Goal: Task Accomplishment & Management: Complete application form

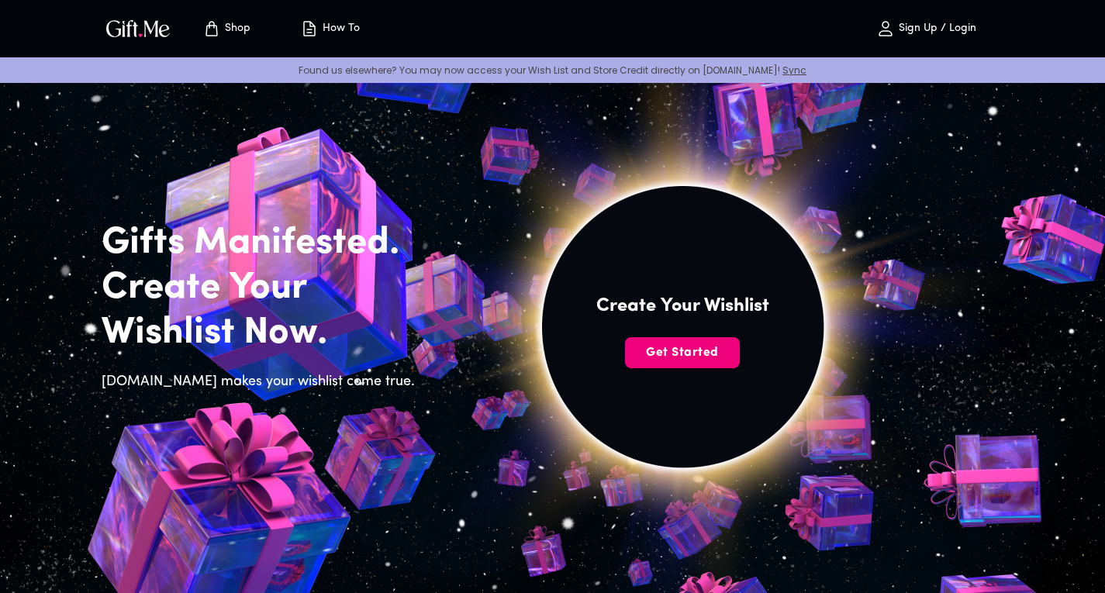
click at [686, 354] on span "Get Started" at bounding box center [682, 352] width 115 height 17
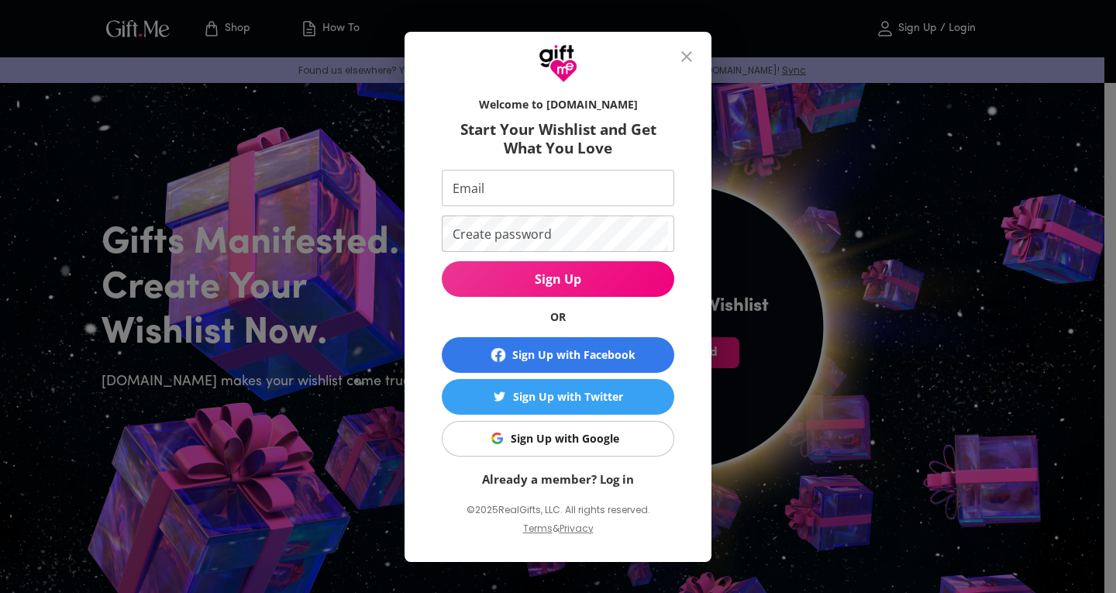
click at [582, 444] on div "Sign Up with Google" at bounding box center [565, 438] width 109 height 17
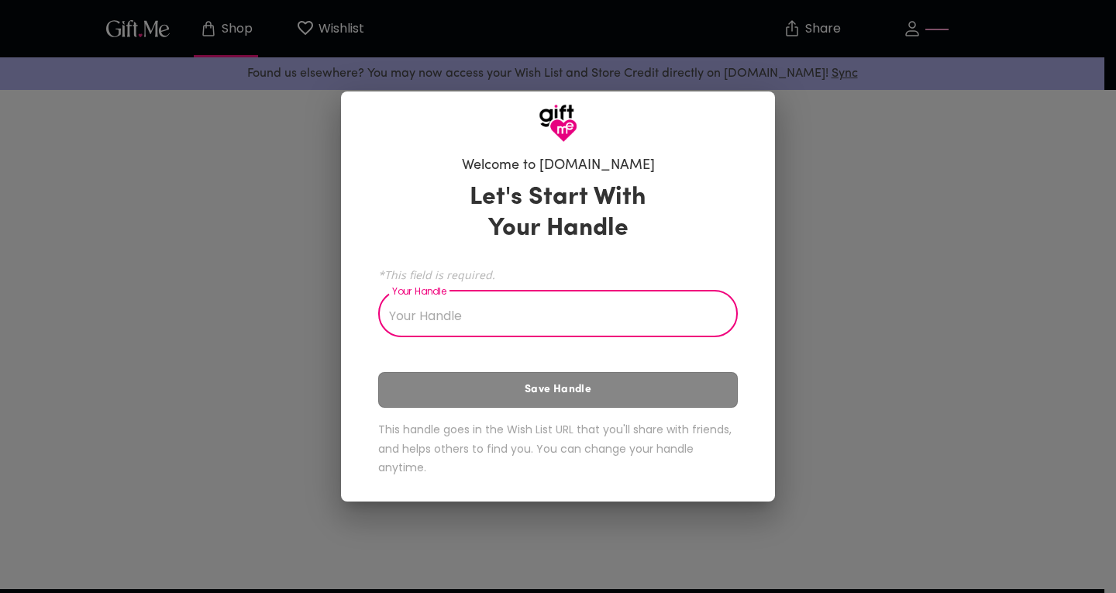
click at [477, 305] on input "Your Handle" at bounding box center [549, 315] width 343 height 43
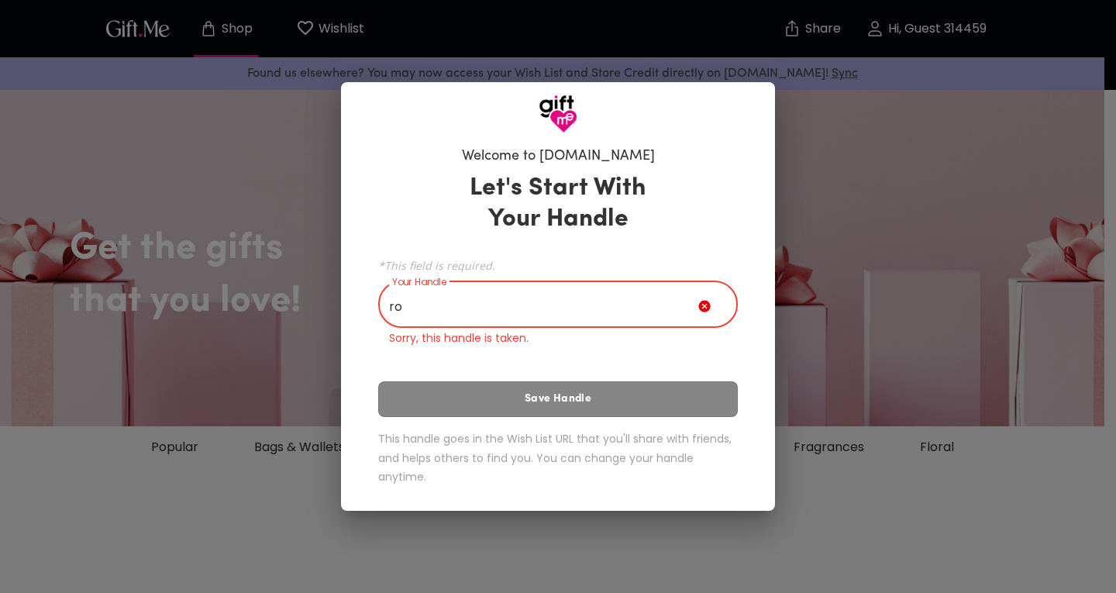
type input "r"
click at [468, 298] on input "Your Handle" at bounding box center [538, 305] width 320 height 43
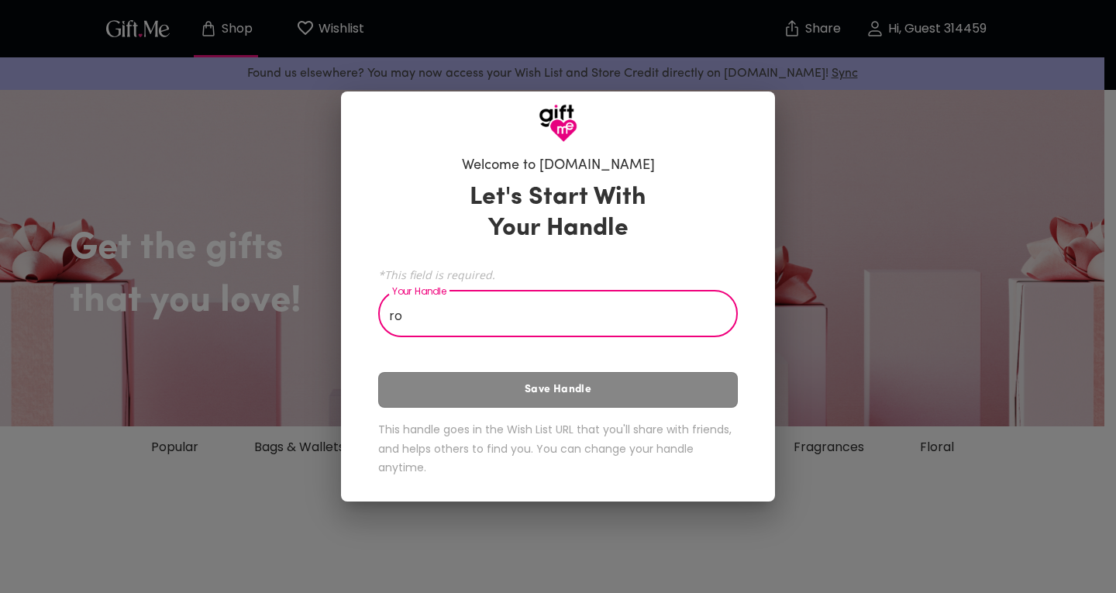
type input "r"
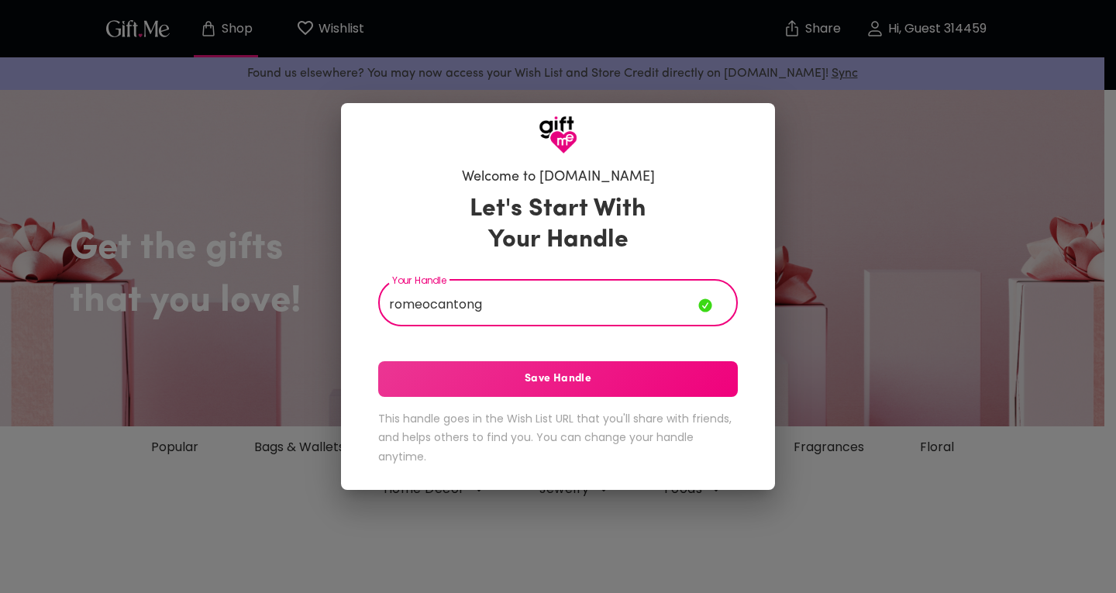
type input "romeocantong"
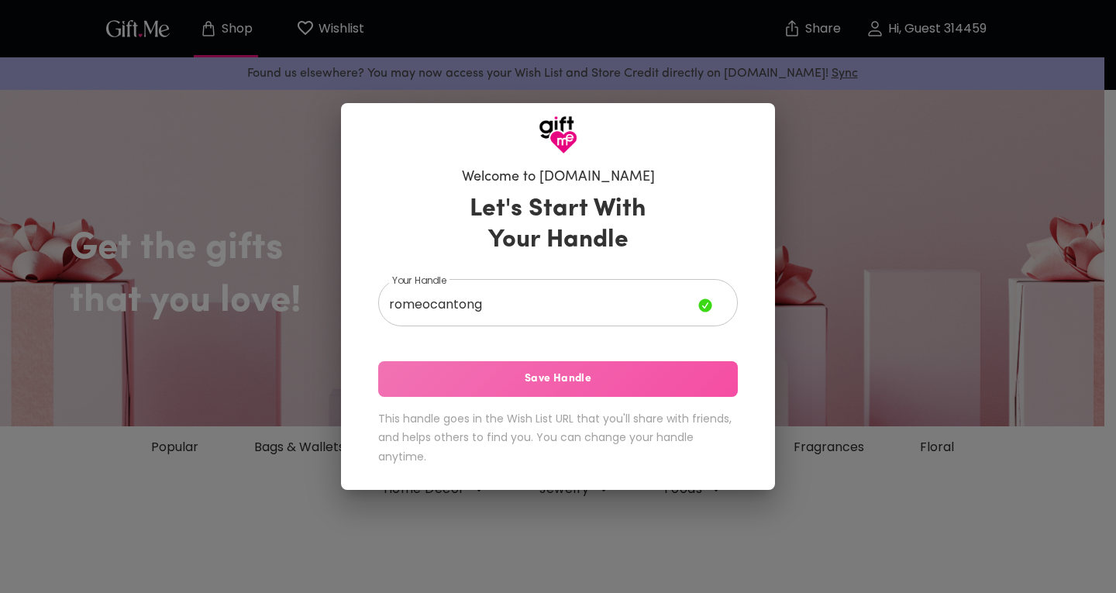
click at [530, 374] on span "Save Handle" at bounding box center [558, 379] width 360 height 17
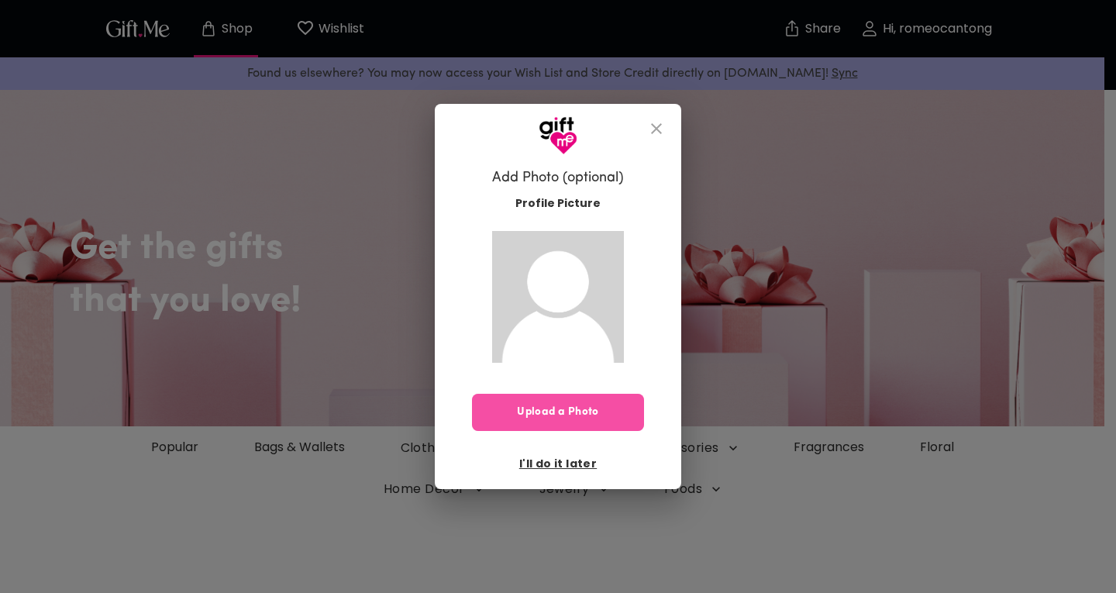
click at [575, 414] on span "Upload a Photo" at bounding box center [558, 412] width 172 height 17
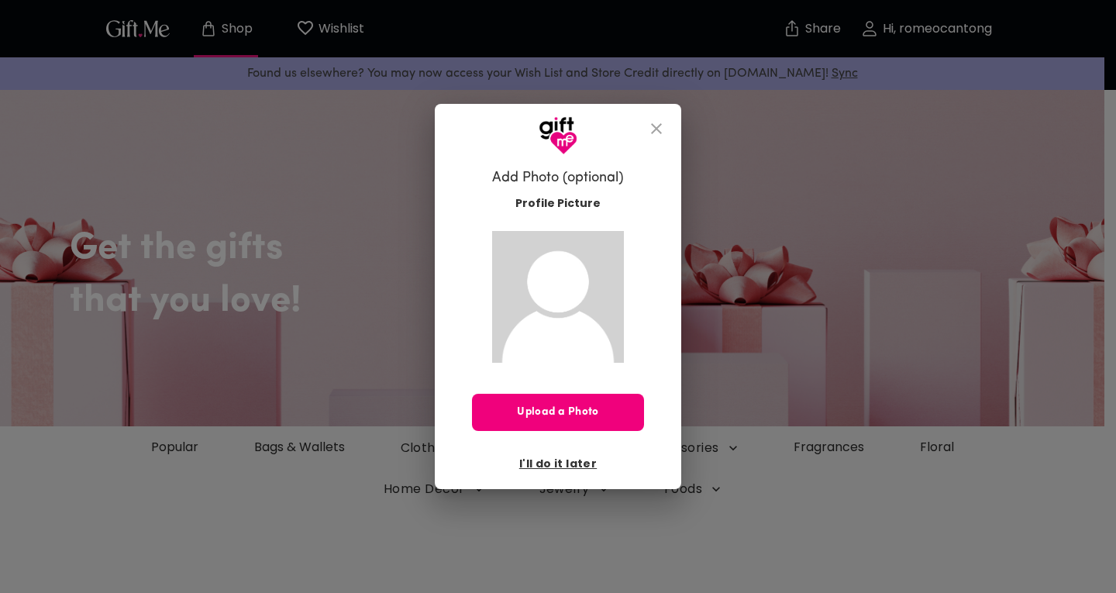
click at [609, 419] on span "Upload a Photo" at bounding box center [558, 412] width 172 height 17
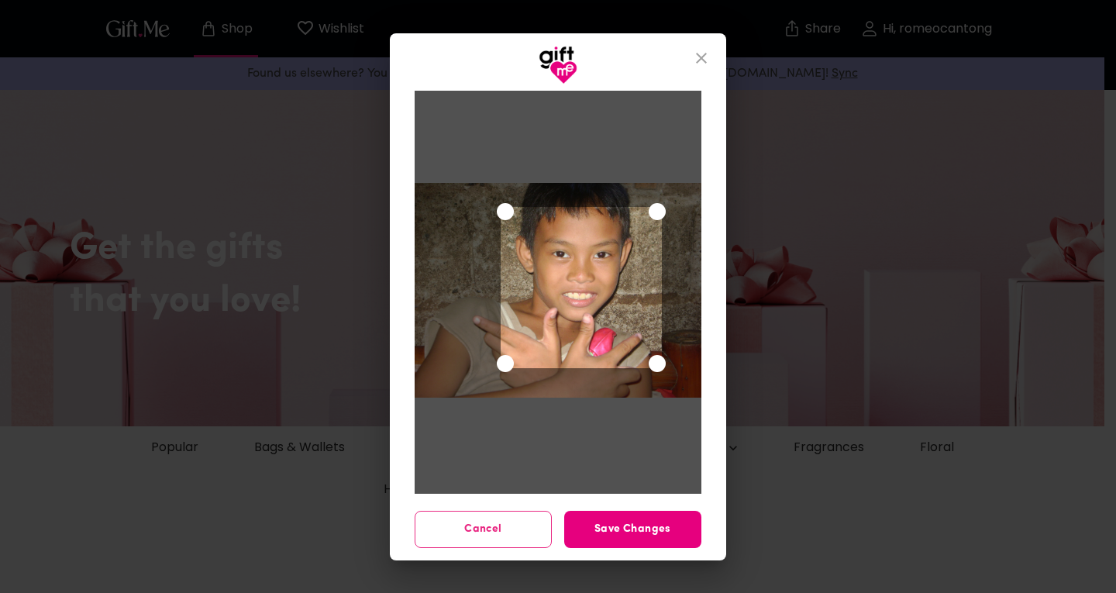
click at [626, 289] on div "Use the arrow keys to move the crop selection area" at bounding box center [581, 287] width 161 height 161
click at [664, 524] on span "Save Changes" at bounding box center [632, 529] width 137 height 17
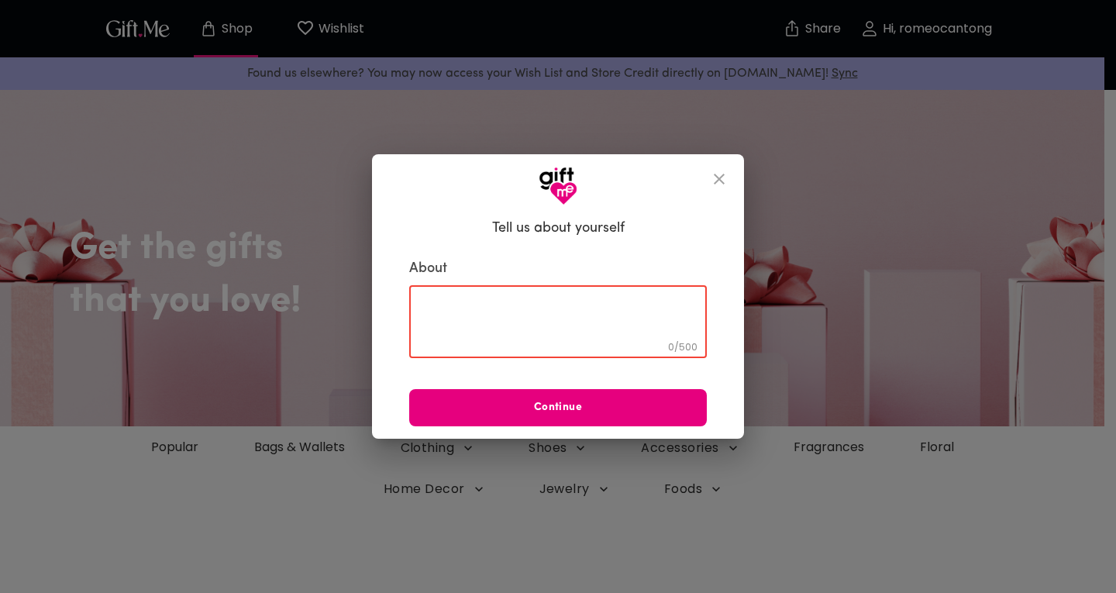
click at [575, 322] on textarea at bounding box center [558, 322] width 276 height 44
type textarea "i love everything"
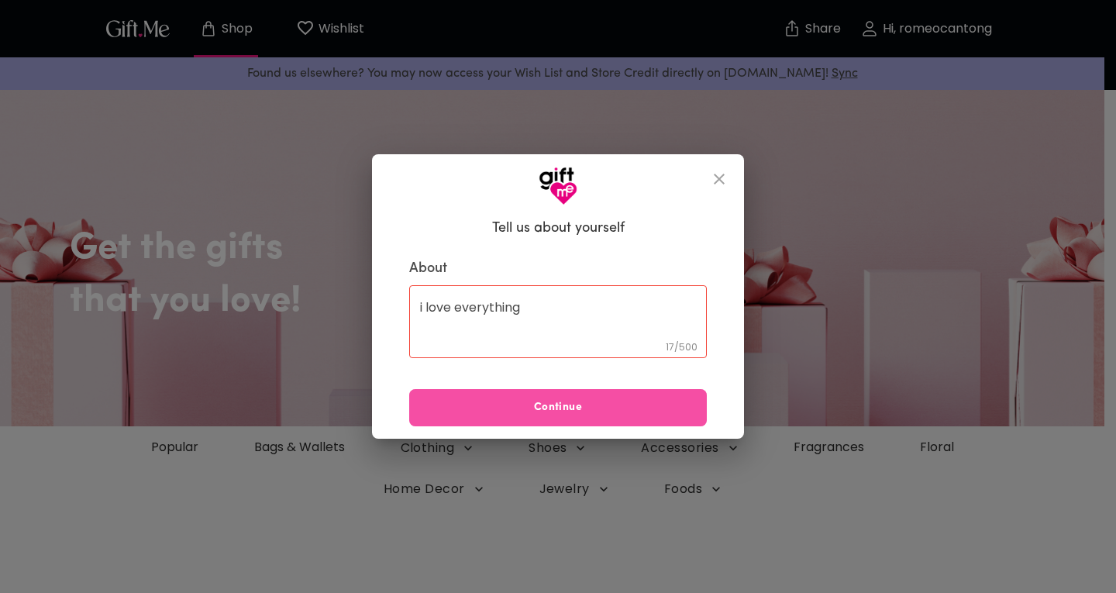
click at [585, 405] on span "Continue" at bounding box center [558, 407] width 298 height 17
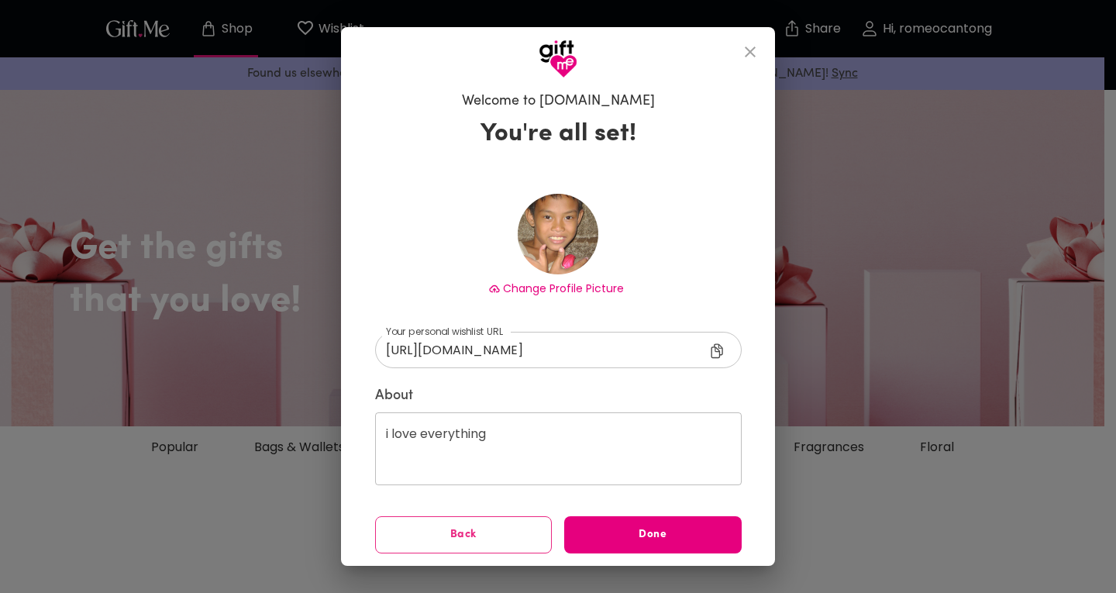
click at [580, 292] on span "Change Profile Picture" at bounding box center [563, 289] width 121 height 16
click at [579, 280] on div "Change Profile Picture" at bounding box center [558, 250] width 367 height 112
click at [577, 294] on span "Change Profile Picture" at bounding box center [563, 289] width 121 height 16
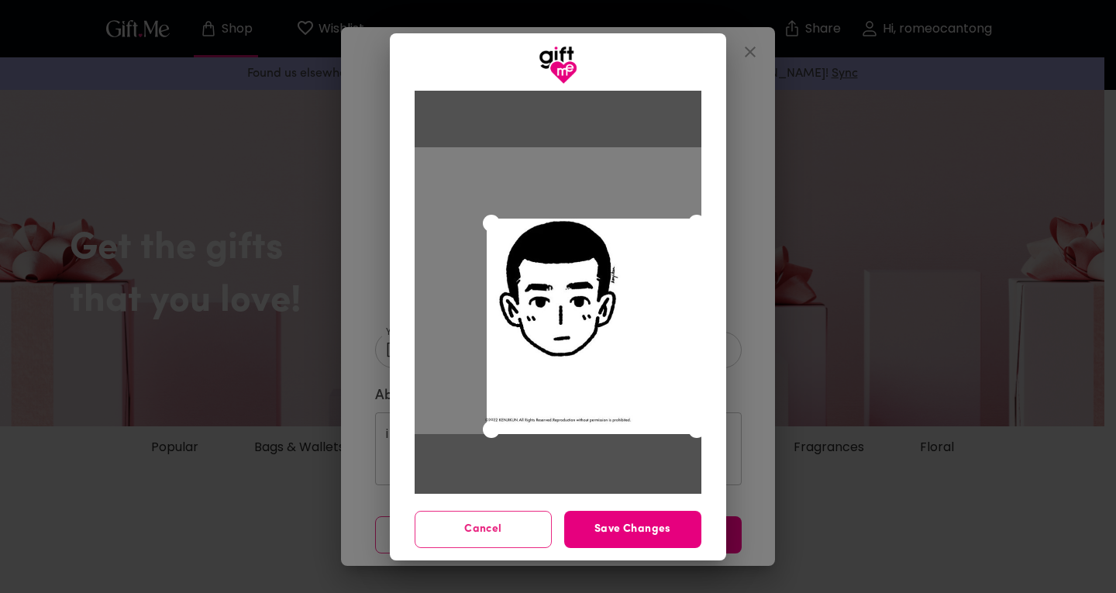
click at [621, 310] on div "Use the arrow keys to move the crop selection area" at bounding box center [594, 326] width 215 height 215
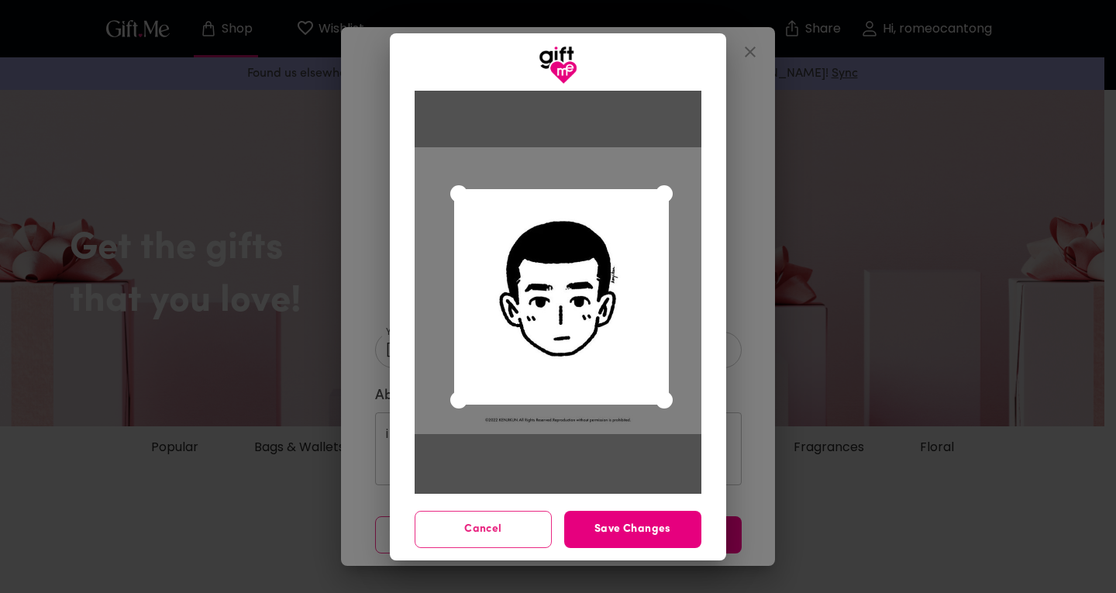
click at [569, 357] on div "Use the arrow keys to move the crop selection area" at bounding box center [561, 296] width 215 height 215
click at [633, 524] on span "Save Changes" at bounding box center [632, 529] width 137 height 17
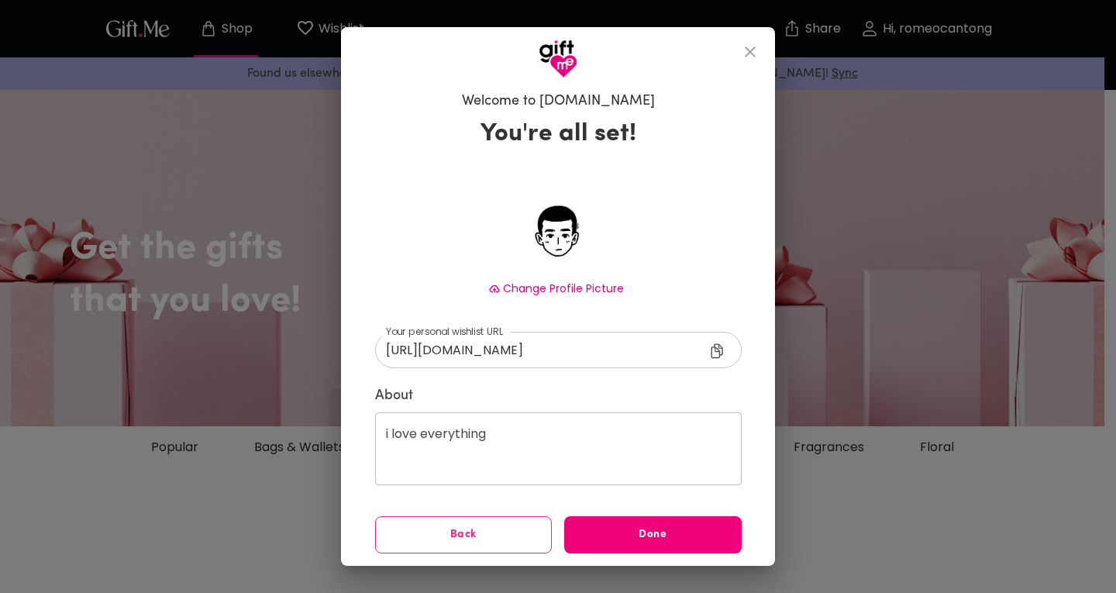
click at [651, 537] on span "Done" at bounding box center [653, 534] width 178 height 17
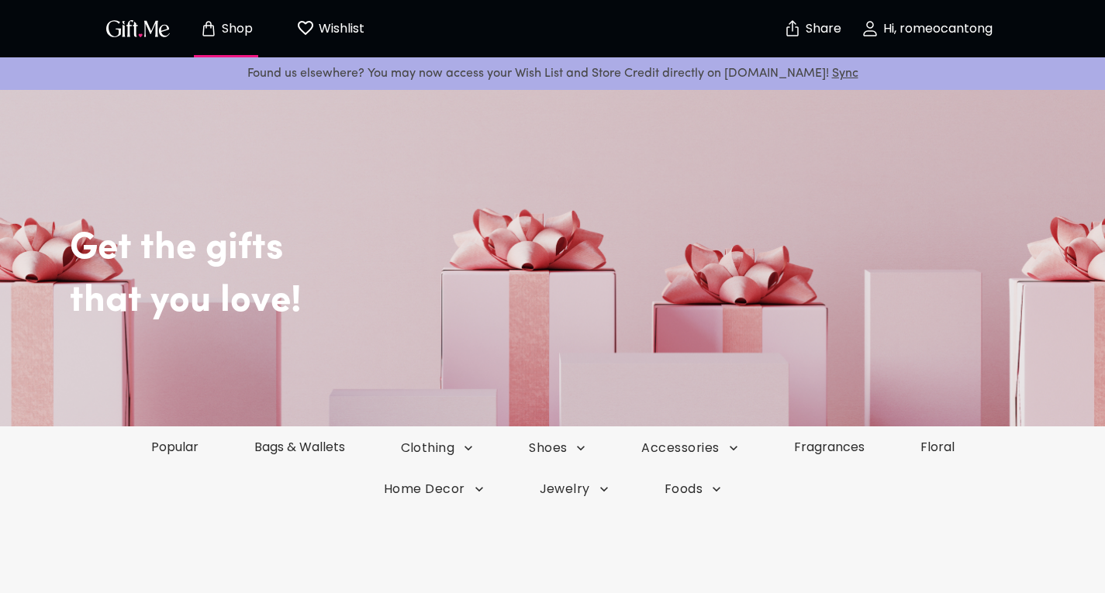
click at [334, 20] on p "Wishlist" at bounding box center [340, 29] width 50 height 20
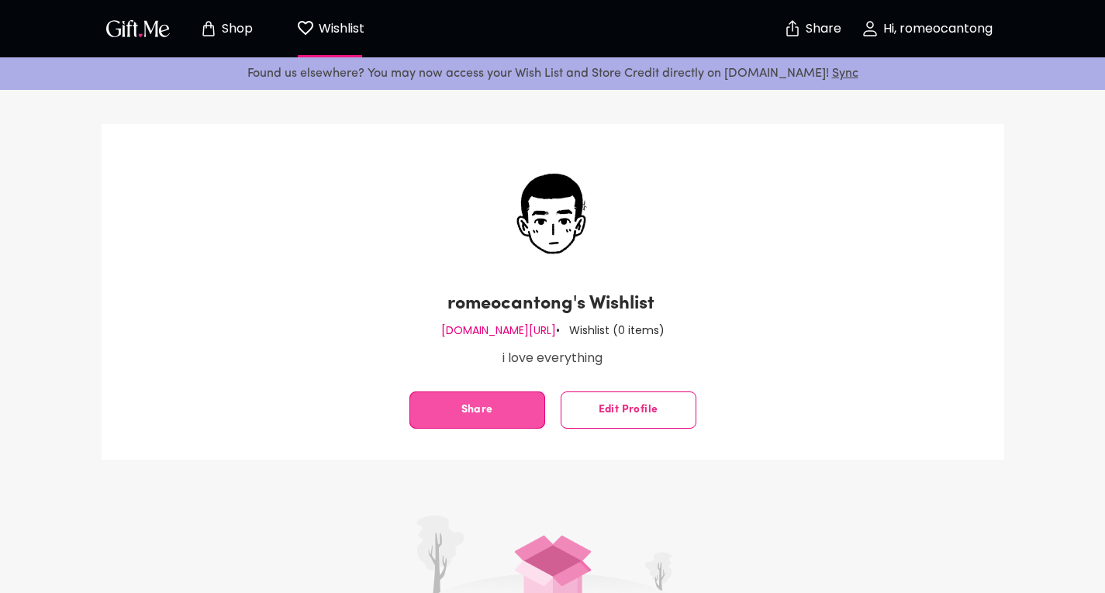
click at [515, 409] on button "Share" at bounding box center [477, 409] width 136 height 37
